Goal: Communication & Community: Answer question/provide support

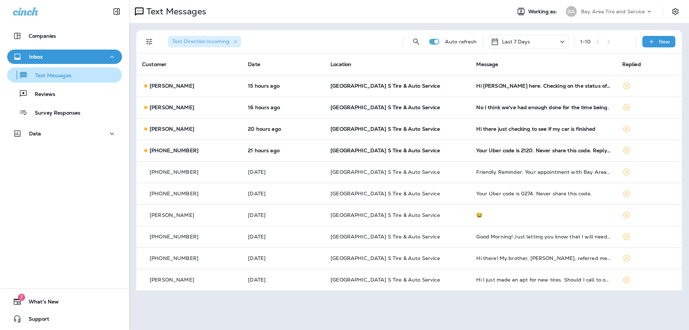
click at [49, 75] on p "Text Messages" at bounding box center [49, 75] width 43 height 7
click at [661, 41] on p "New" at bounding box center [664, 42] width 11 height 6
click at [53, 34] on input "To: Search by Name or Phone Number" at bounding box center [26, 30] width 53 height 8
type input "**********"
click at [47, 55] on span "[PERSON_NAME]" at bounding box center [25, 51] width 44 height 6
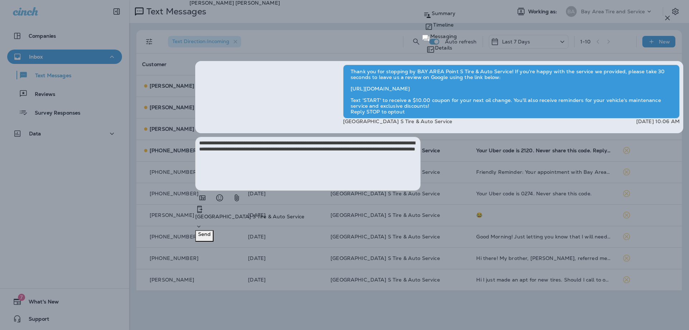
type textarea "**********"
click at [213, 241] on button "Send" at bounding box center [204, 235] width 18 height 11
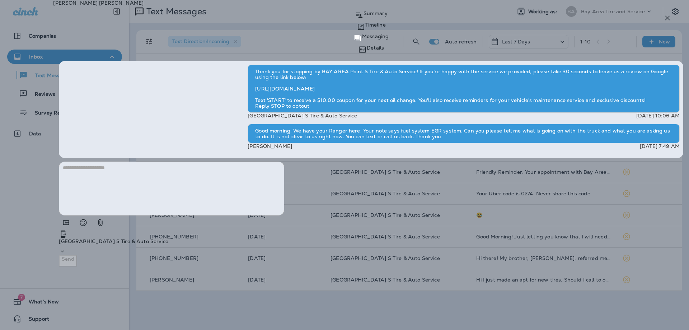
click at [667, 19] on icon "button" at bounding box center [667, 18] width 9 height 9
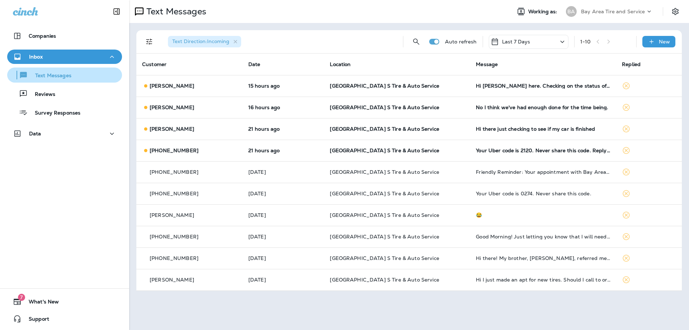
click at [47, 75] on p "Text Messages" at bounding box center [49, 75] width 43 height 7
click at [42, 76] on p "Text Messages" at bounding box center [49, 75] width 43 height 7
click at [44, 77] on p "Text Messages" at bounding box center [49, 75] width 43 height 7
click at [39, 79] on p "Text Messages" at bounding box center [49, 75] width 43 height 7
click at [86, 55] on div "Inbox" at bounding box center [64, 56] width 103 height 9
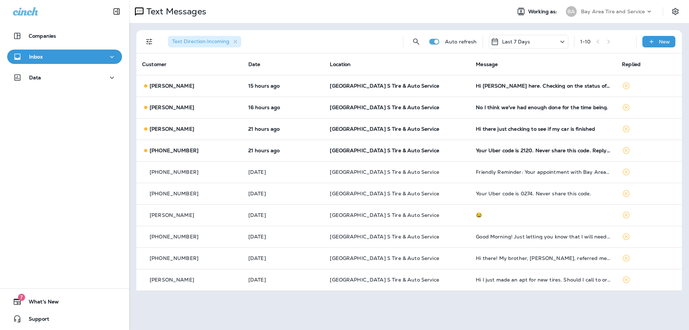
click at [108, 53] on icon "button" at bounding box center [112, 56] width 9 height 9
click at [108, 54] on icon "button" at bounding box center [112, 56] width 9 height 9
click at [32, 80] on p "Data" at bounding box center [35, 78] width 12 height 6
click at [32, 58] on p "Inbox" at bounding box center [36, 57] width 14 height 6
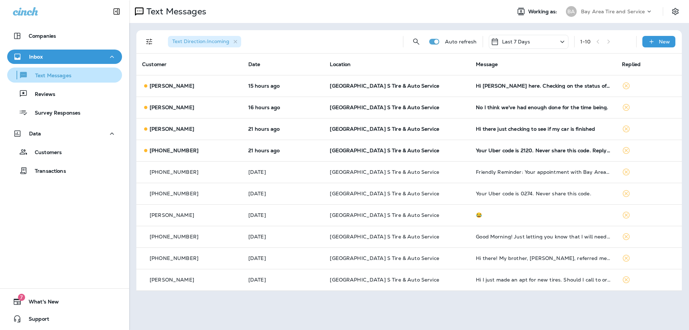
click at [54, 77] on p "Text Messages" at bounding box center [49, 75] width 43 height 7
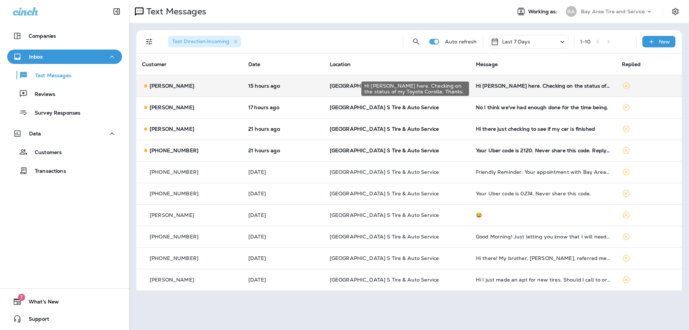
click at [574, 84] on div "Hi [PERSON_NAME] here. Checking on the status of my Toyota Corolla. Thanks." at bounding box center [543, 86] width 135 height 6
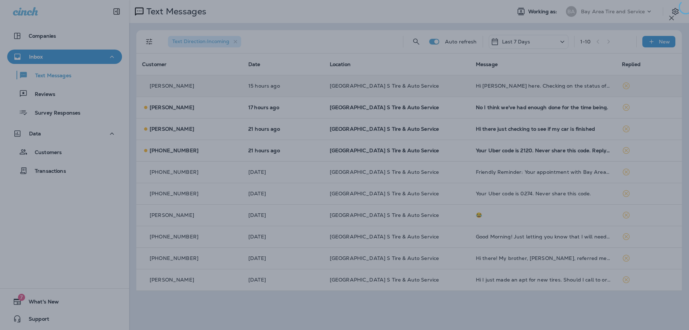
click at [274, 286] on div at bounding box center [348, 165] width 689 height 330
